Goal: Transaction & Acquisition: Subscribe to service/newsletter

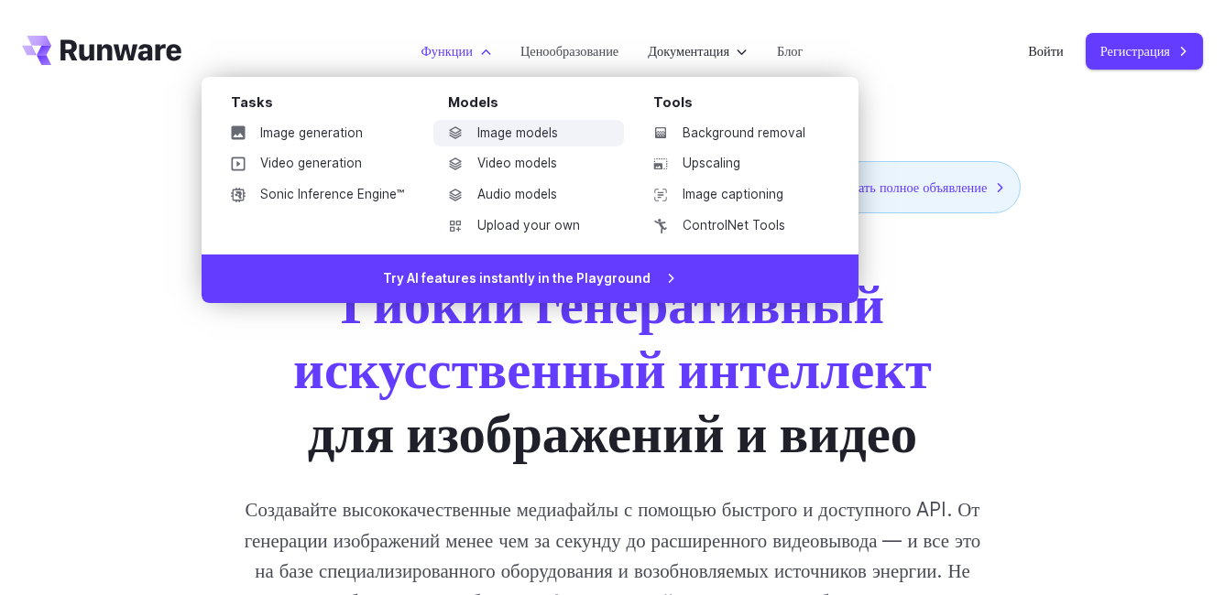
click at [494, 133] on font "Image models" at bounding box center [517, 134] width 81 height 20
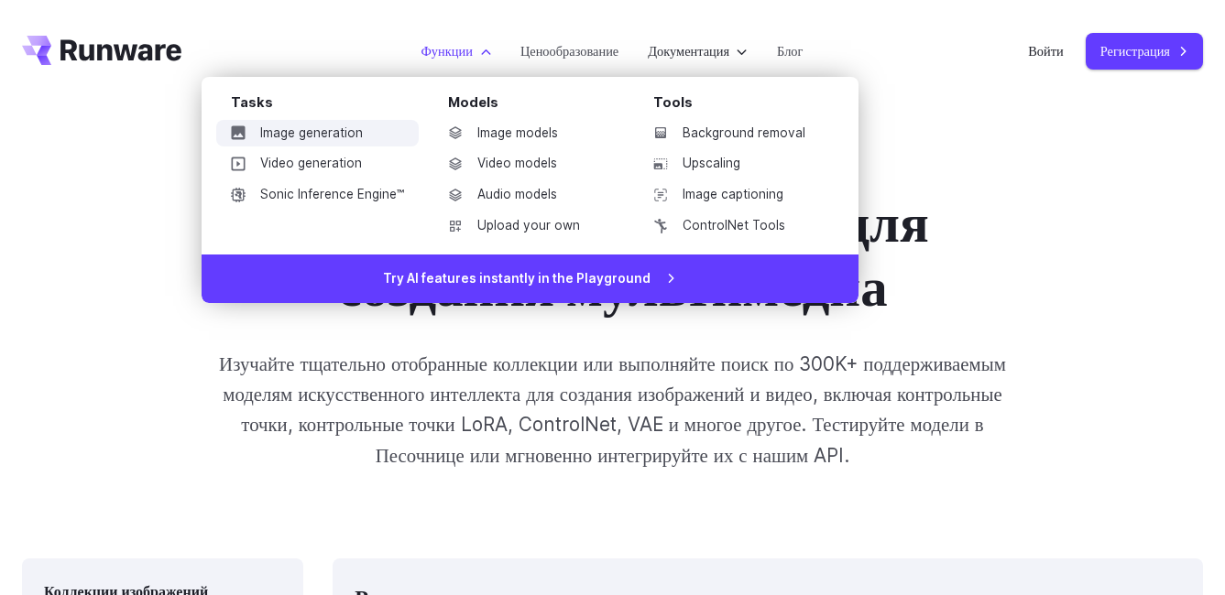
click at [320, 130] on font "Image generation" at bounding box center [311, 134] width 103 height 20
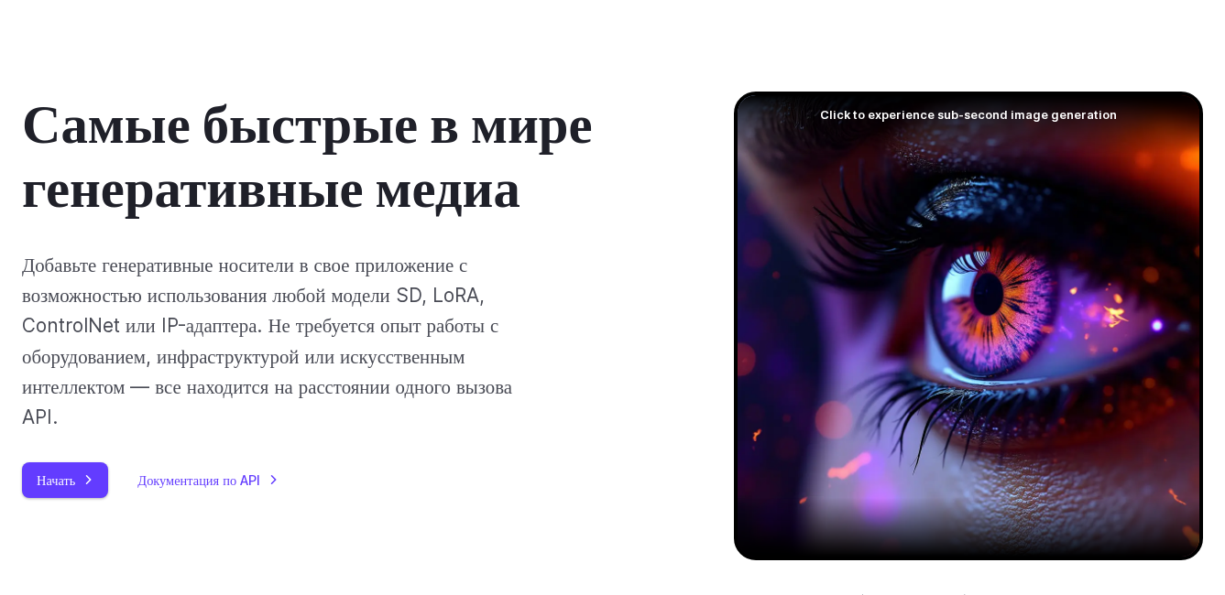
scroll to position [183, 0]
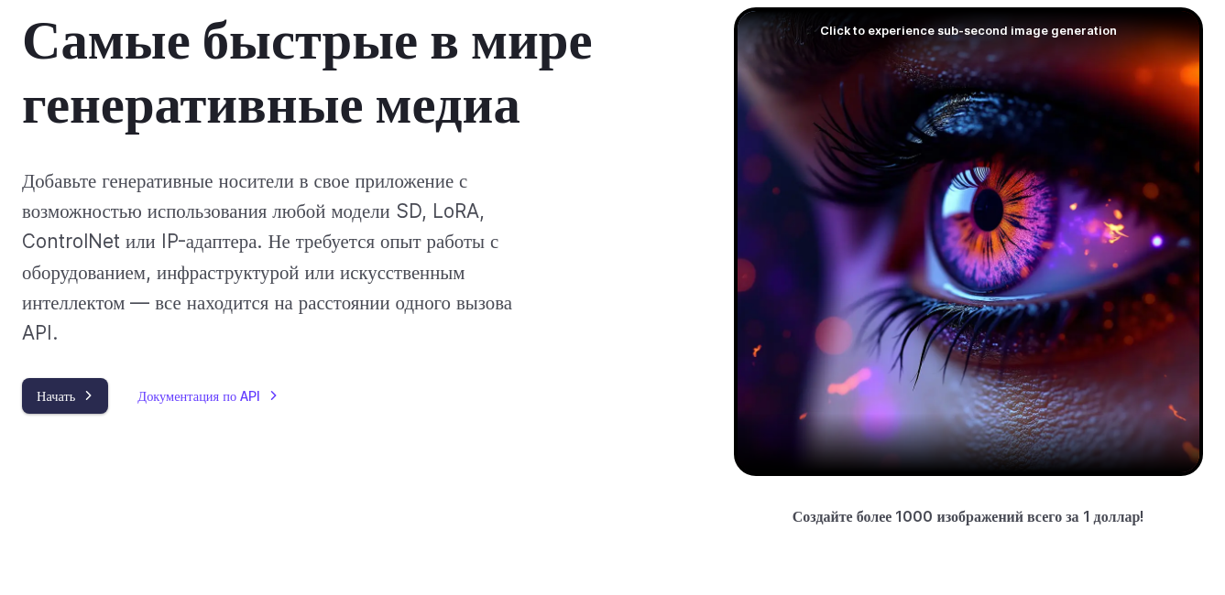
click at [58, 395] on link "Начать" at bounding box center [65, 396] width 86 height 36
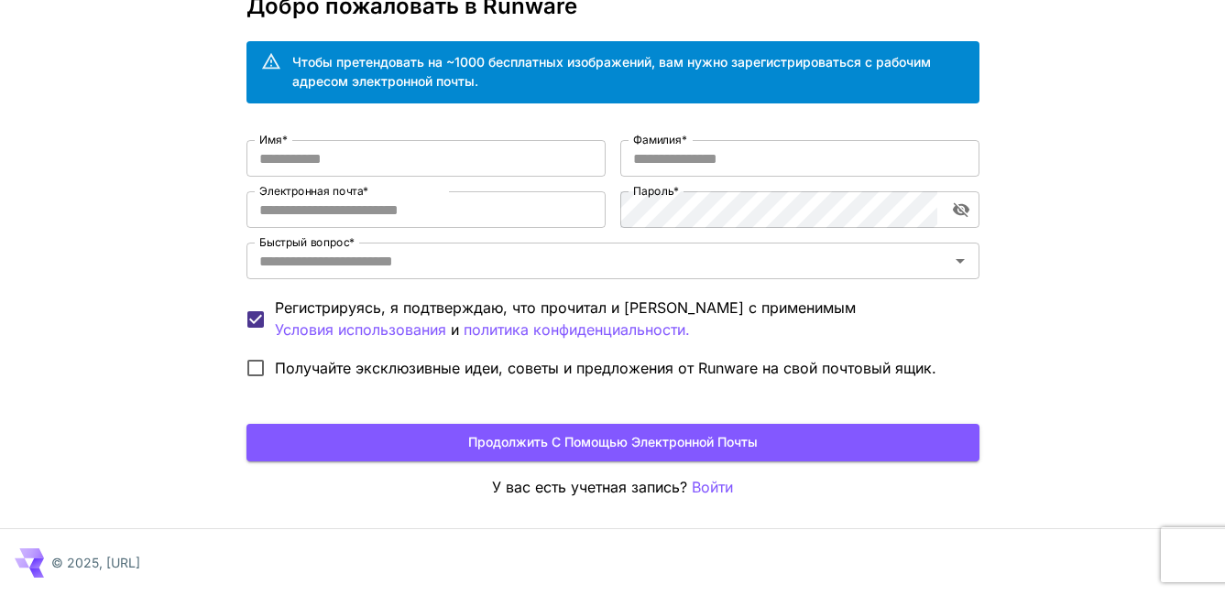
scroll to position [113, 0]
